Goal: Obtain resource: Download file/media

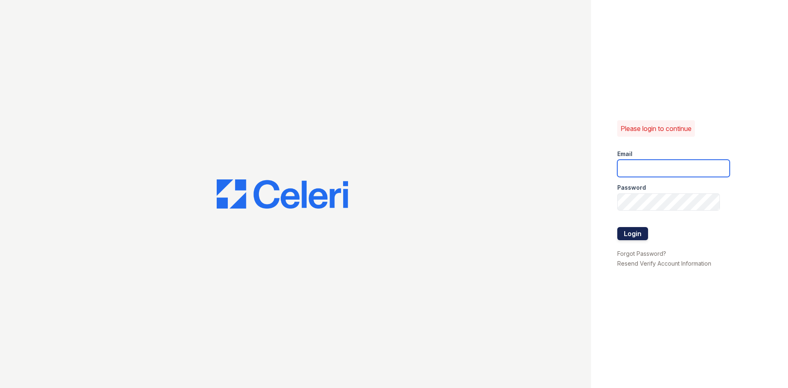
type input "[EMAIL_ADDRESS][DOMAIN_NAME]"
click at [638, 238] on button "Login" at bounding box center [633, 233] width 31 height 13
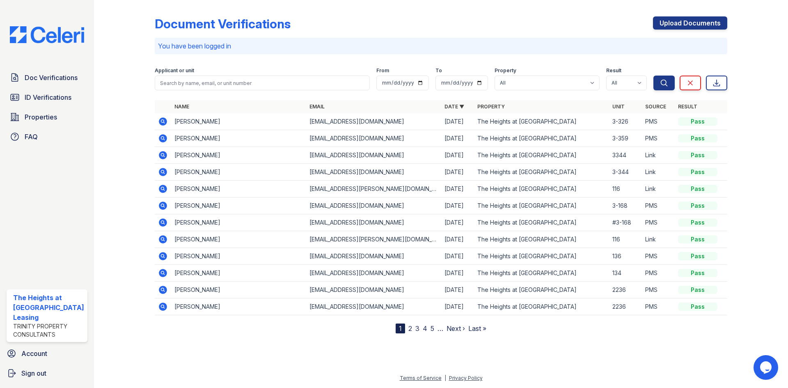
click at [220, 73] on div "Applicant or unit" at bounding box center [262, 71] width 215 height 8
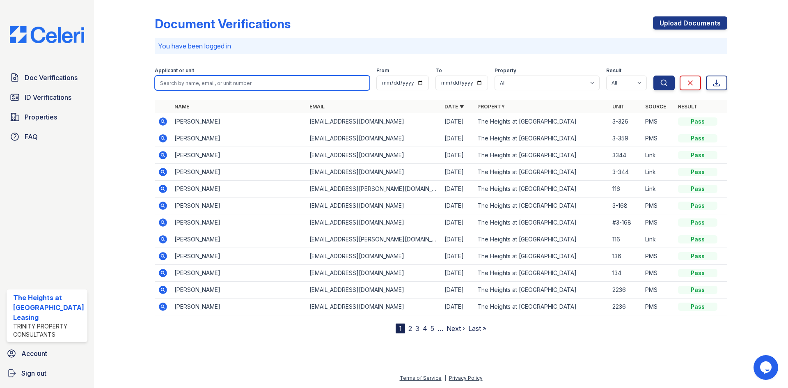
click at [219, 87] on input "search" at bounding box center [262, 83] width 215 height 15
click at [222, 88] on input "search" at bounding box center [262, 83] width 215 height 15
paste input "Feybian"
type input "Feybian"
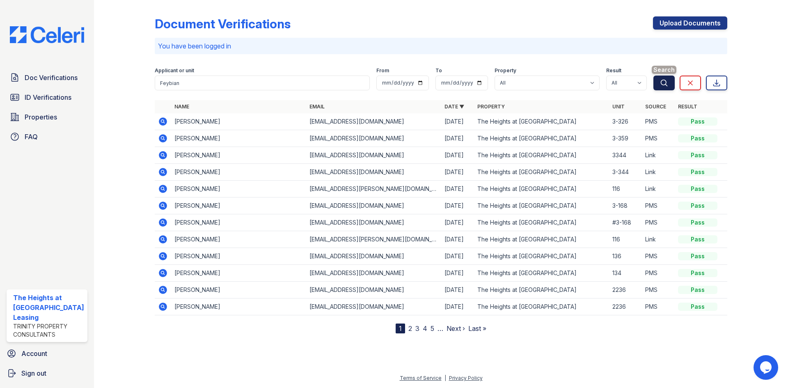
click at [668, 76] on button "Search" at bounding box center [664, 83] width 21 height 15
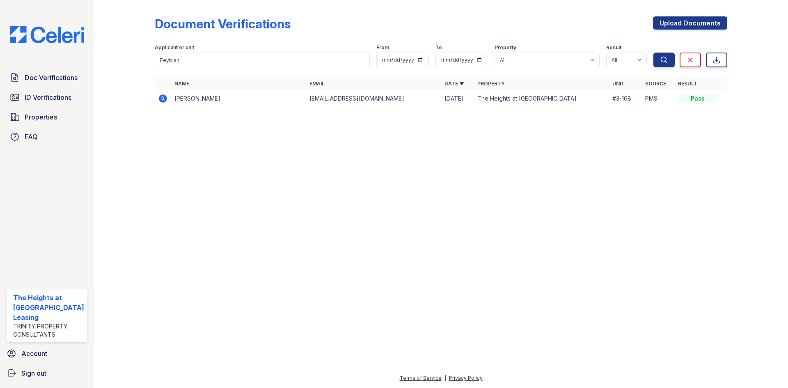
click at [158, 100] on icon at bounding box center [163, 99] width 10 height 10
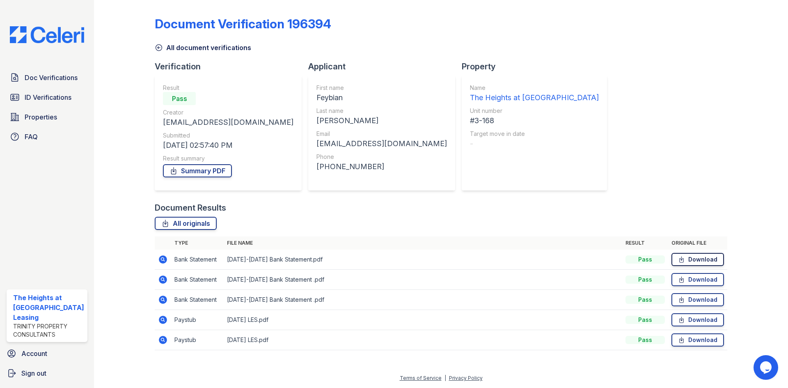
click at [678, 255] on link "Download" at bounding box center [698, 259] width 53 height 13
click at [683, 279] on icon at bounding box center [681, 280] width 7 height 8
click at [685, 303] on icon at bounding box center [681, 300] width 7 height 8
drag, startPoint x: 688, startPoint y: 320, endPoint x: 686, endPoint y: 334, distance: 14.5
click at [688, 320] on link "Download" at bounding box center [698, 319] width 53 height 13
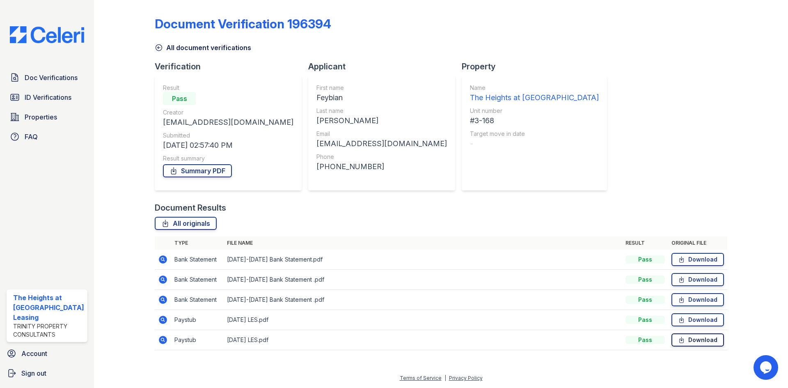
click at [685, 340] on icon at bounding box center [681, 340] width 7 height 8
click at [195, 172] on link "Summary PDF" at bounding box center [197, 170] width 69 height 13
click at [161, 319] on icon at bounding box center [162, 319] width 2 height 2
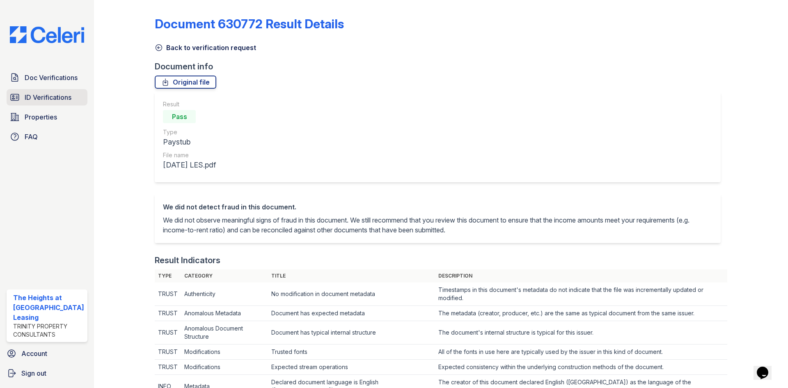
click at [45, 93] on span "ID Verifications" at bounding box center [48, 97] width 47 height 10
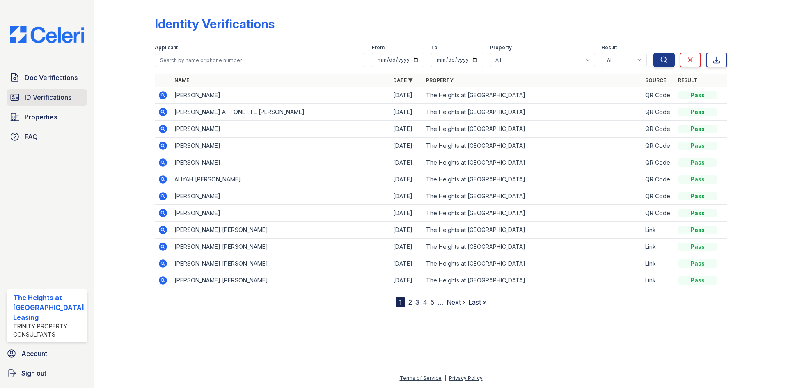
click at [39, 97] on span "ID Verifications" at bounding box center [48, 97] width 47 height 10
click at [43, 75] on span "Doc Verifications" at bounding box center [51, 78] width 53 height 10
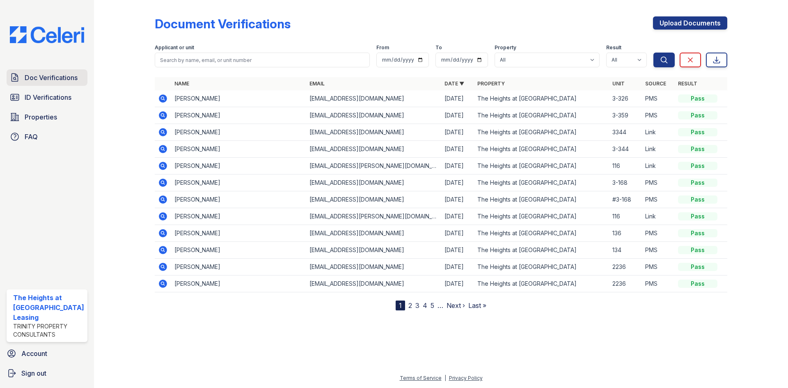
click at [66, 77] on span "Doc Verifications" at bounding box center [51, 78] width 53 height 10
click at [59, 98] on span "ID Verifications" at bounding box center [48, 97] width 47 height 10
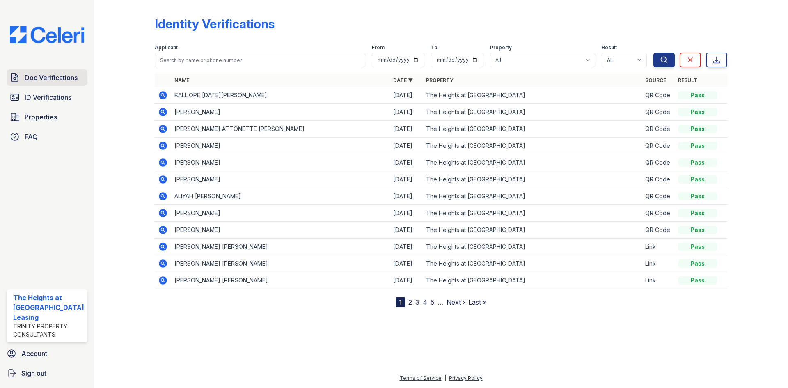
click at [71, 70] on link "Doc Verifications" at bounding box center [47, 77] width 81 height 16
